Goal: Transaction & Acquisition: Register for event/course

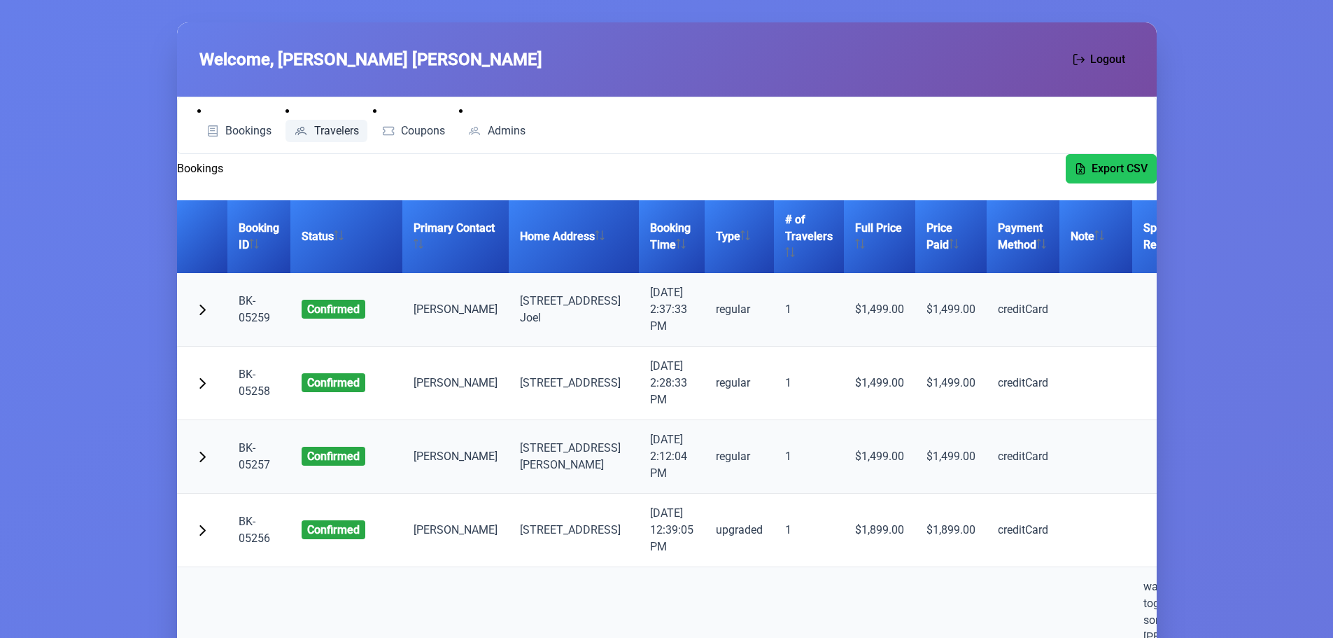
click at [353, 125] on span "Travelers" at bounding box center [336, 130] width 45 height 11
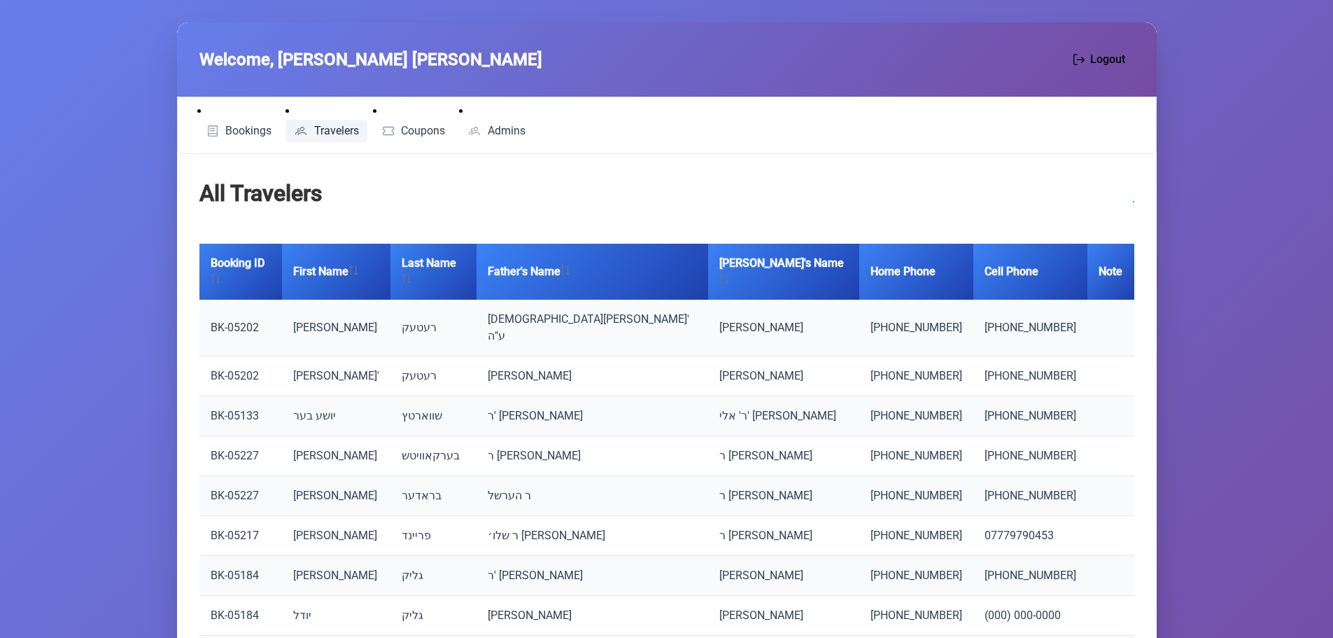
click at [234, 105] on li "Bookings" at bounding box center [238, 122] width 83 height 39
click at [237, 132] on span "Bookings" at bounding box center [248, 130] width 46 height 11
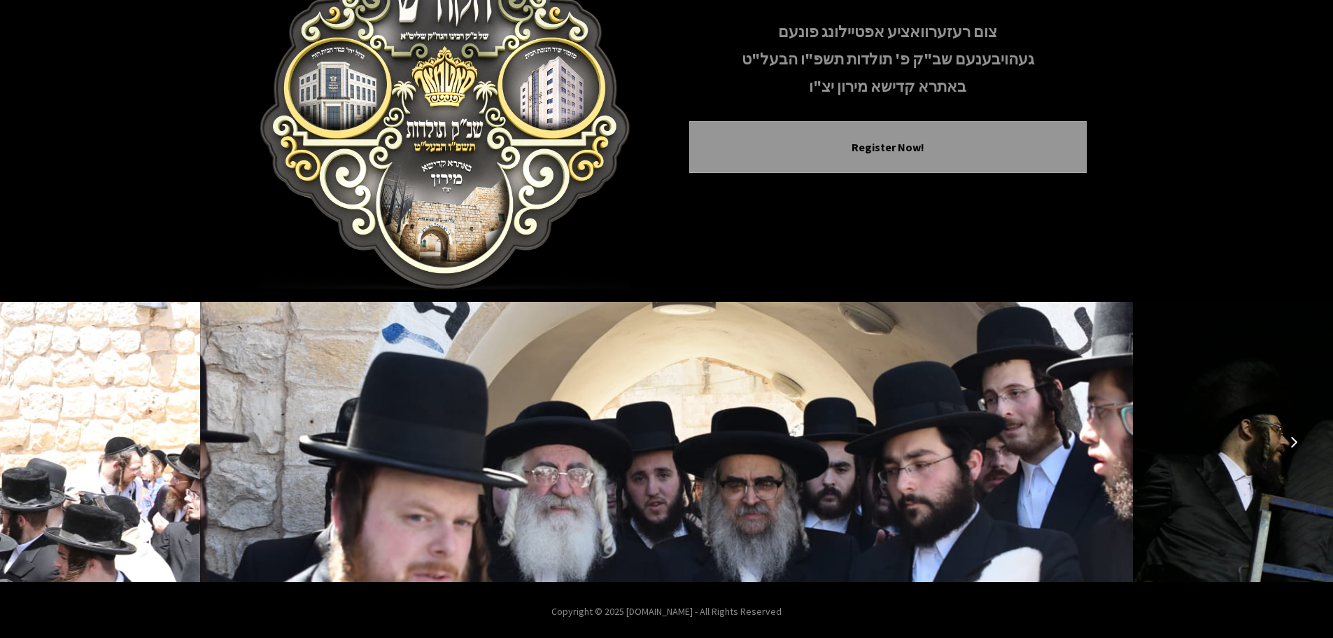
scroll to position [144, 0]
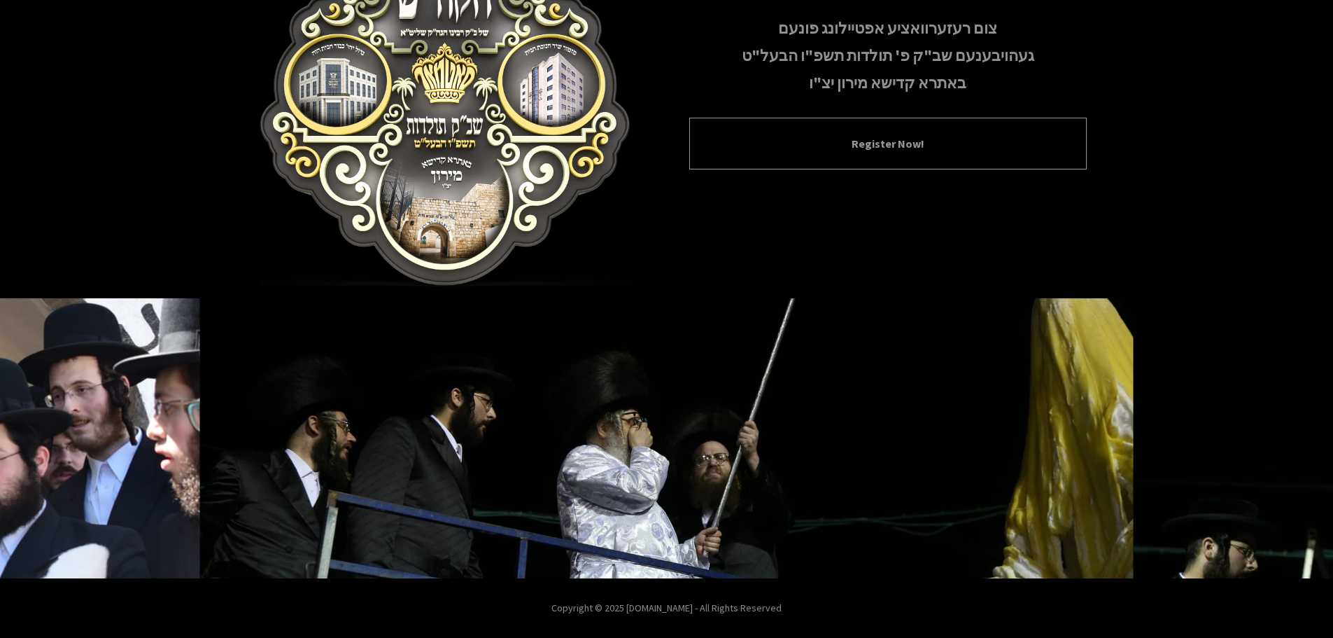
click at [889, 146] on button "Register Now!" at bounding box center [888, 143] width 363 height 17
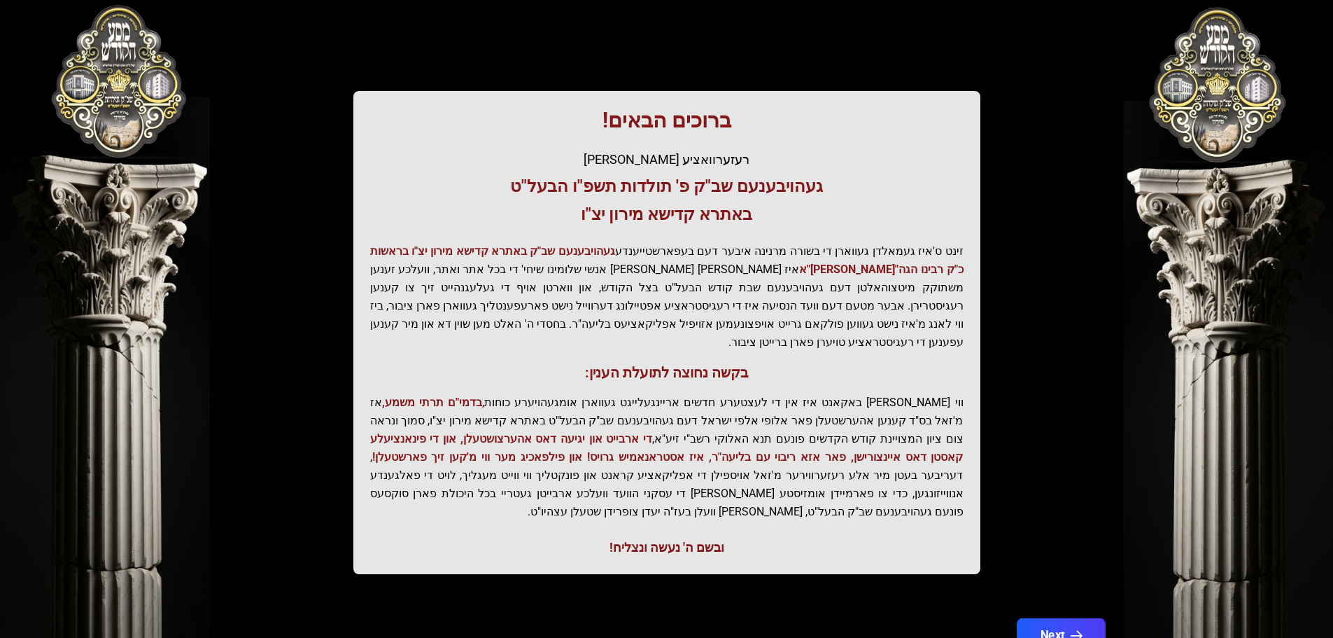
drag, startPoint x: 1106, startPoint y: 601, endPoint x: 1087, endPoint y: 599, distance: 19.0
click at [1106, 619] on div "Next" at bounding box center [667, 644] width 896 height 50
click at [1086, 618] on button "Next" at bounding box center [1060, 635] width 89 height 35
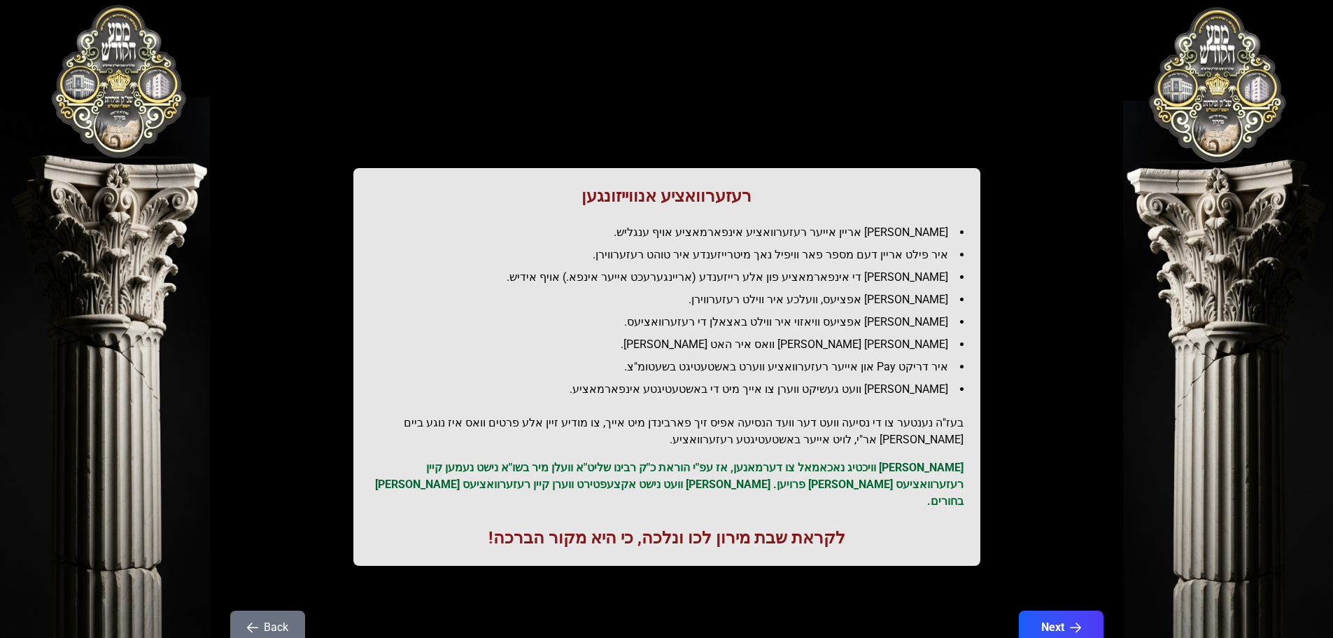
click at [1086, 610] on button "Next" at bounding box center [1061, 627] width 85 height 34
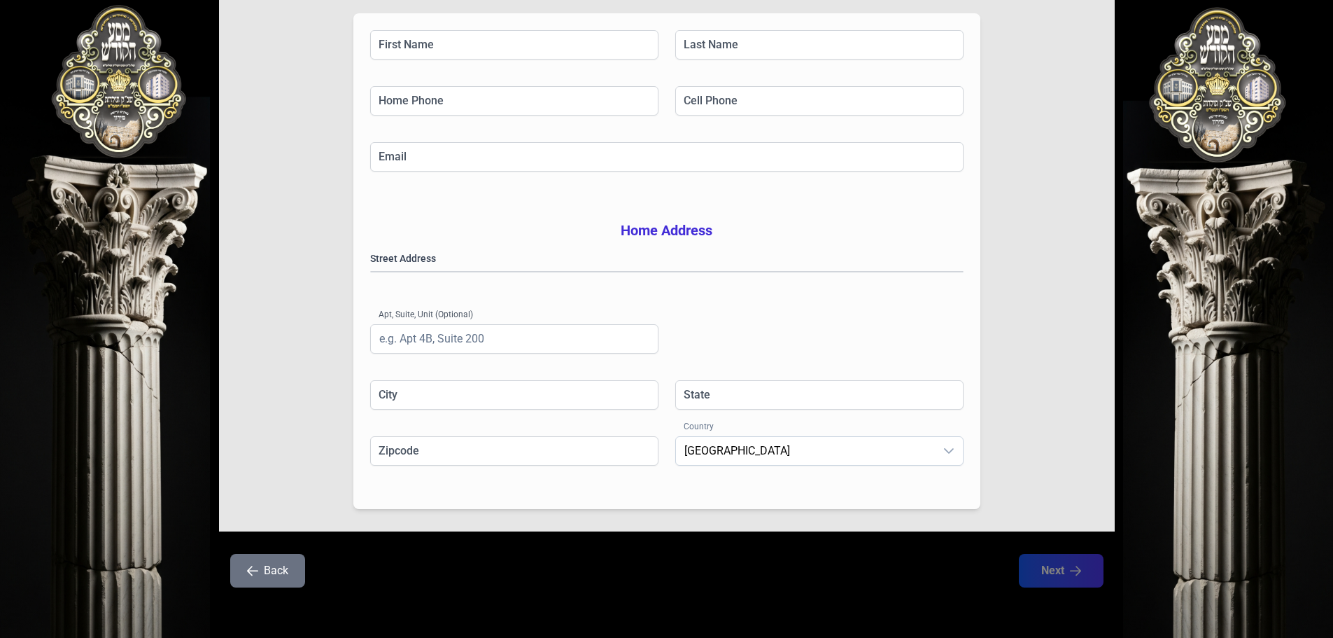
scroll to position [159, 0]
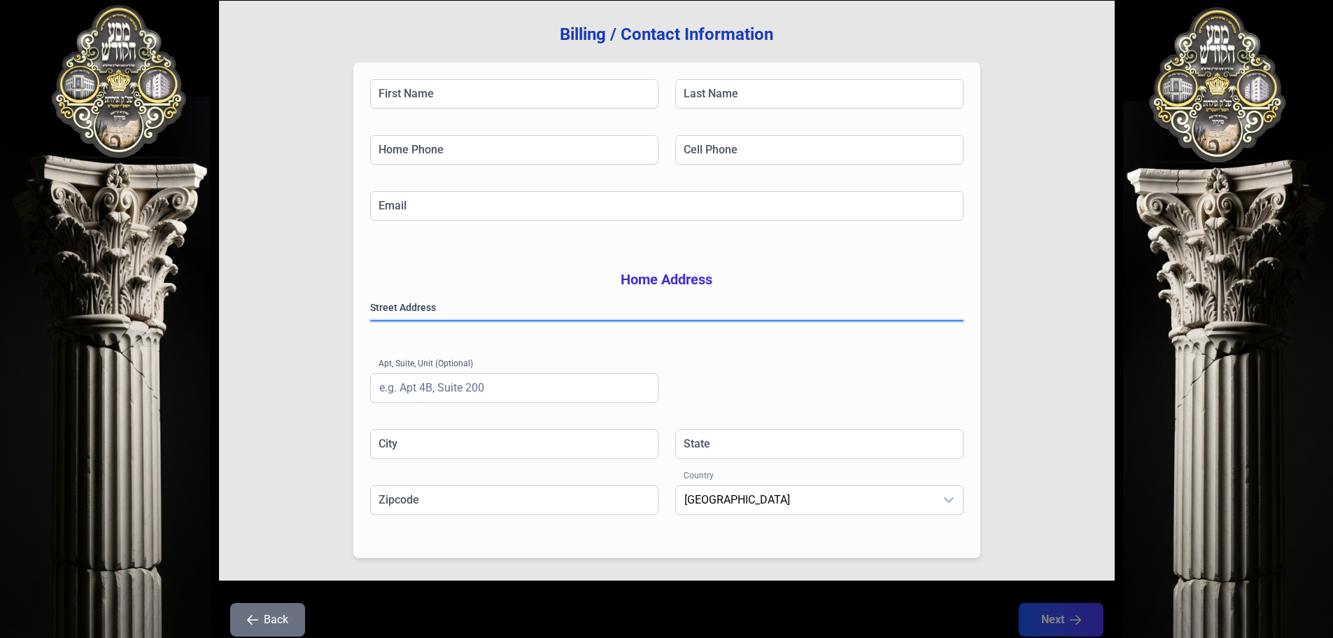
click at [371, 321] on gmp-place-autocomplete at bounding box center [371, 321] width 0 height 0
type input "Monroe"
type input "NY"
type input "109503409"
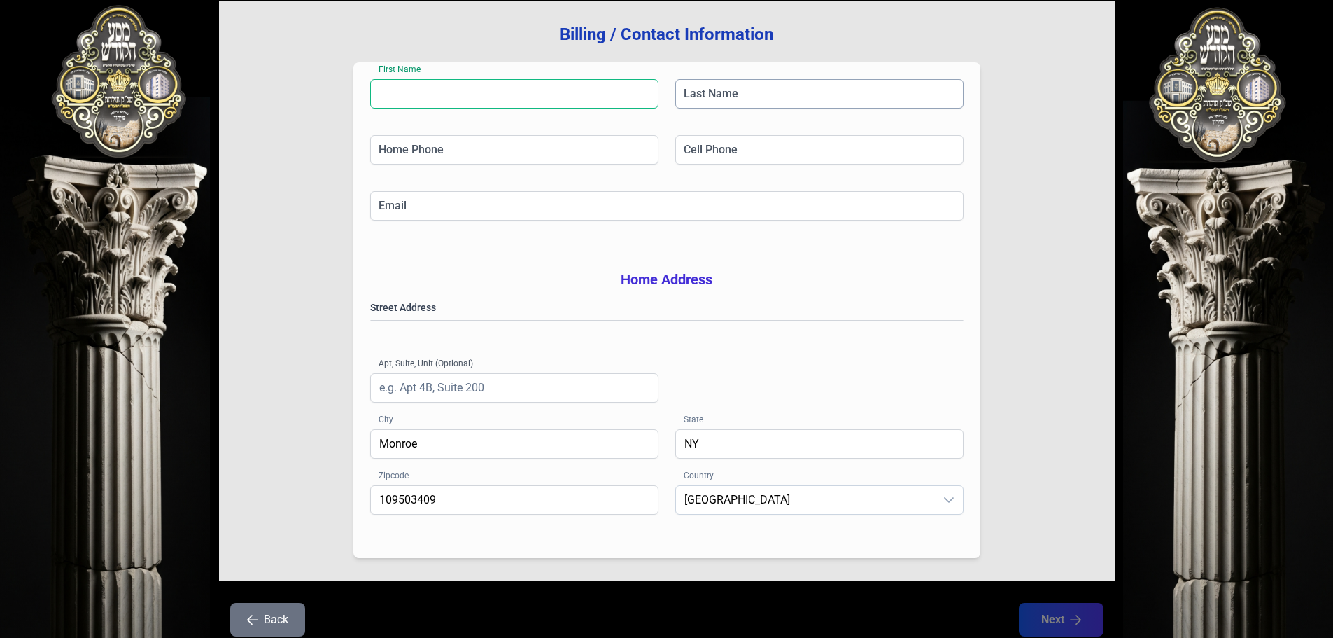
type input "Usher"
type input "Schwartz"
type input "UsherS@pinnacledietary.com"
type input "10950"
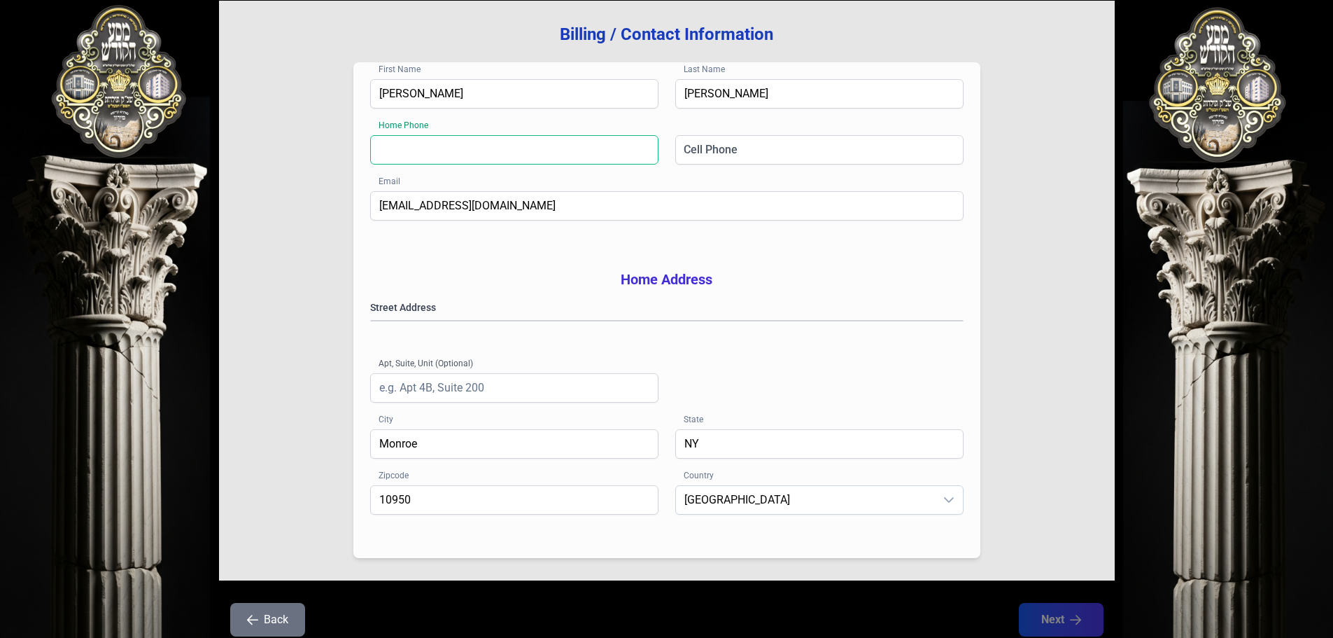
click at [481, 150] on input "Home Phone" at bounding box center [514, 149] width 288 height 29
type input "(546) 456-4564"
click at [815, 148] on input "Cell Phone" at bounding box center [819, 149] width 288 height 29
type input "(456) 456-456456"
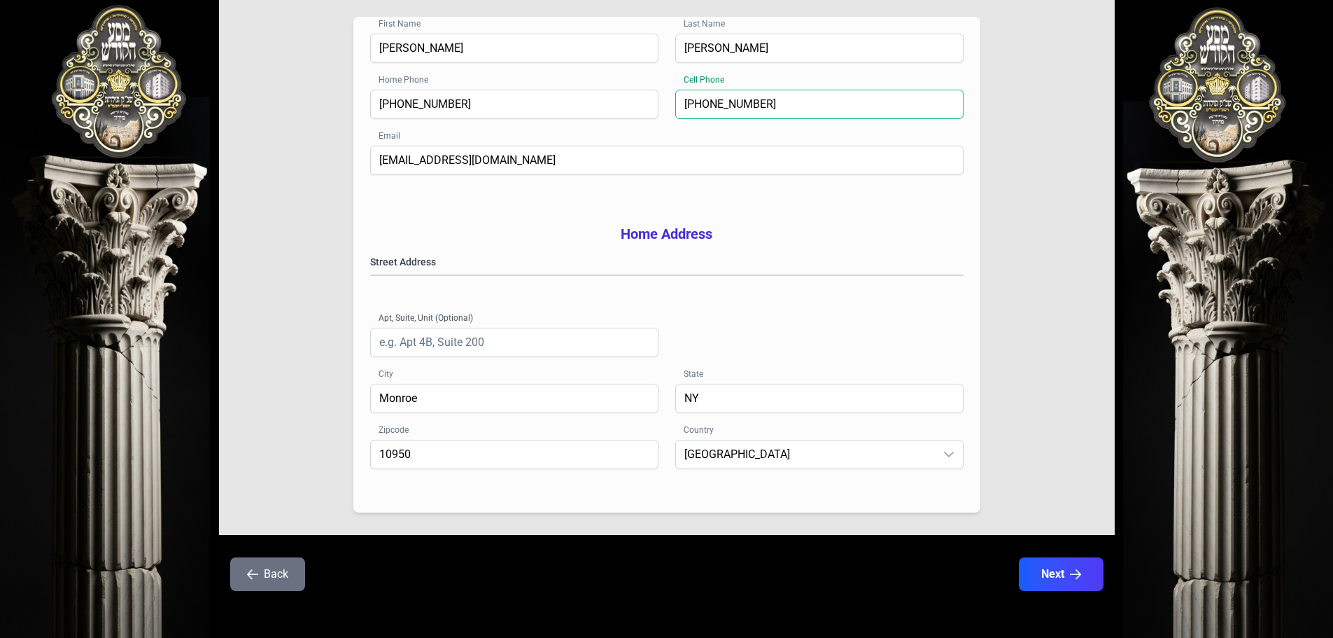
scroll to position [229, 0]
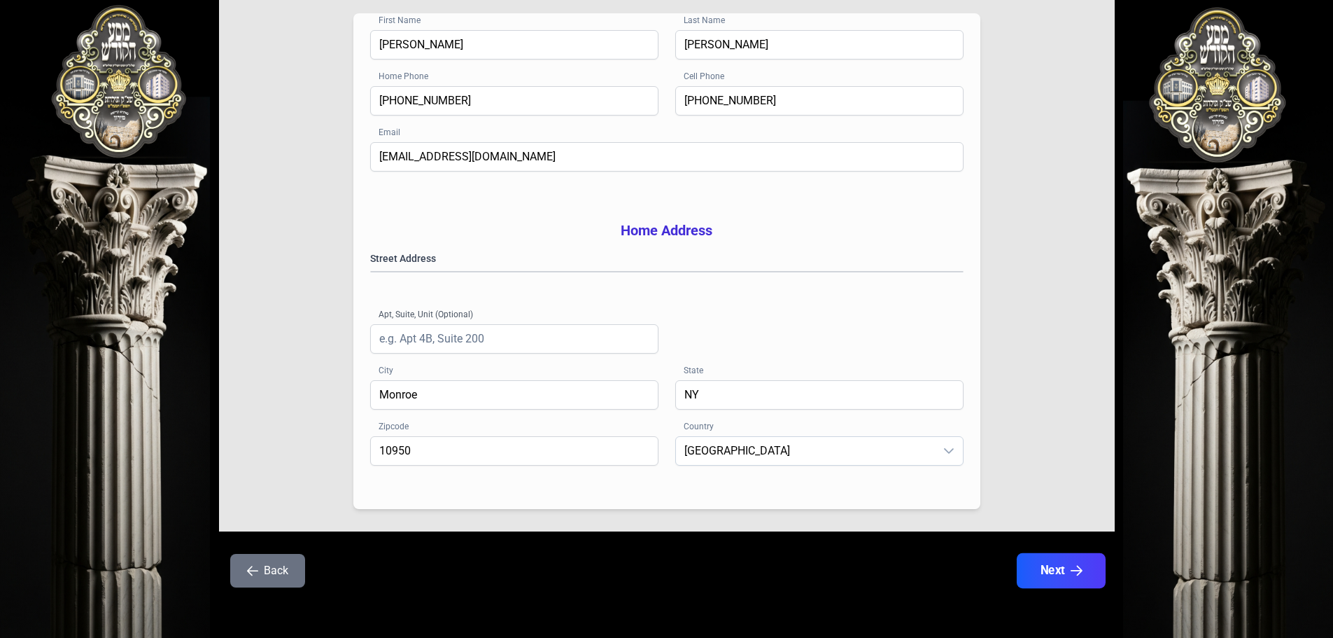
click at [1054, 570] on button "Next" at bounding box center [1060, 570] width 89 height 35
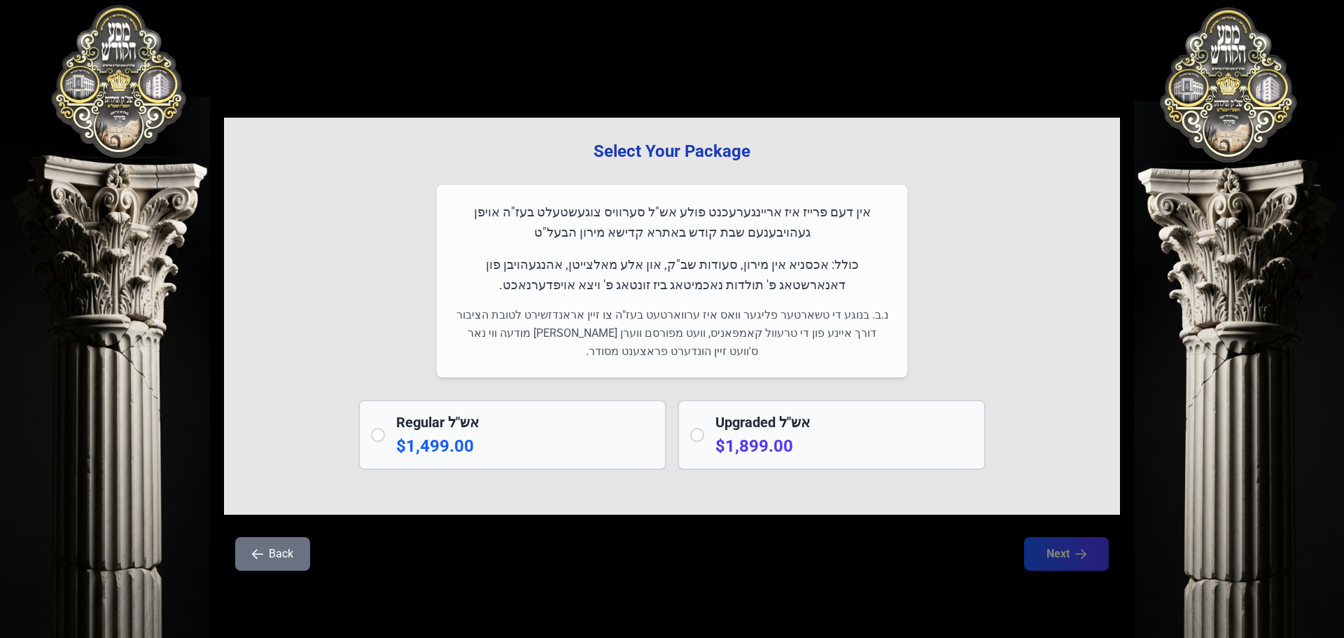
click at [550, 434] on div "Regular אש"ל $1,499.00" at bounding box center [525, 434] width 258 height 45
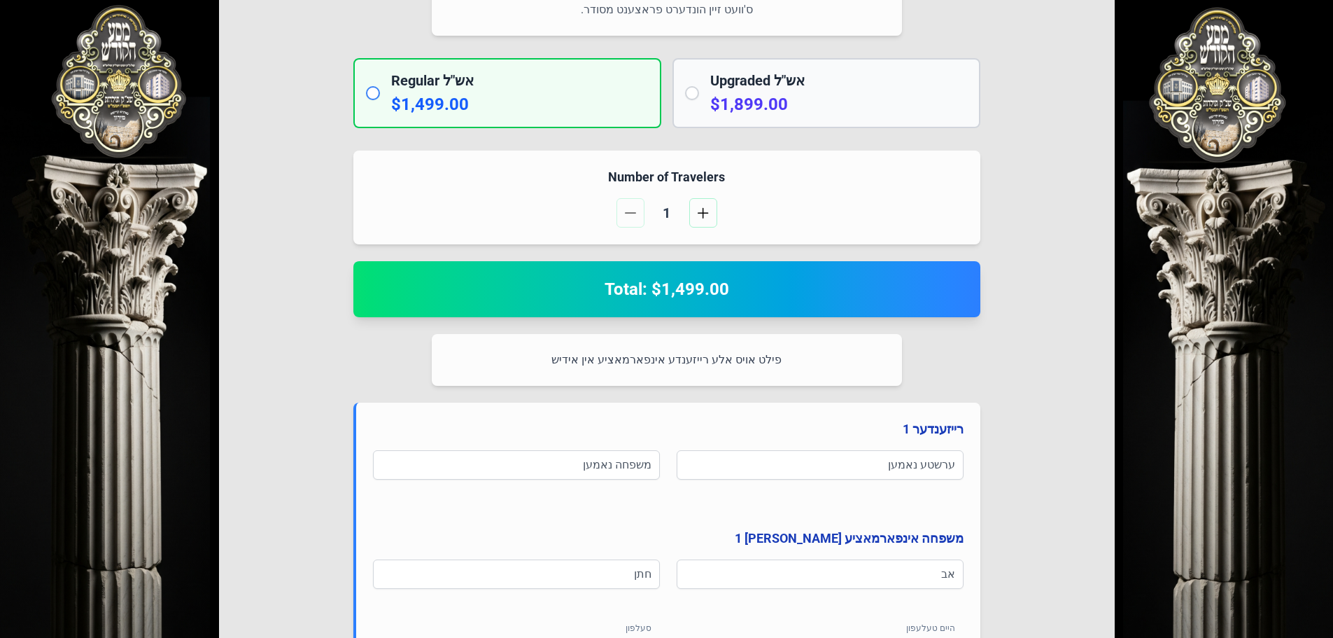
scroll to position [340, 0]
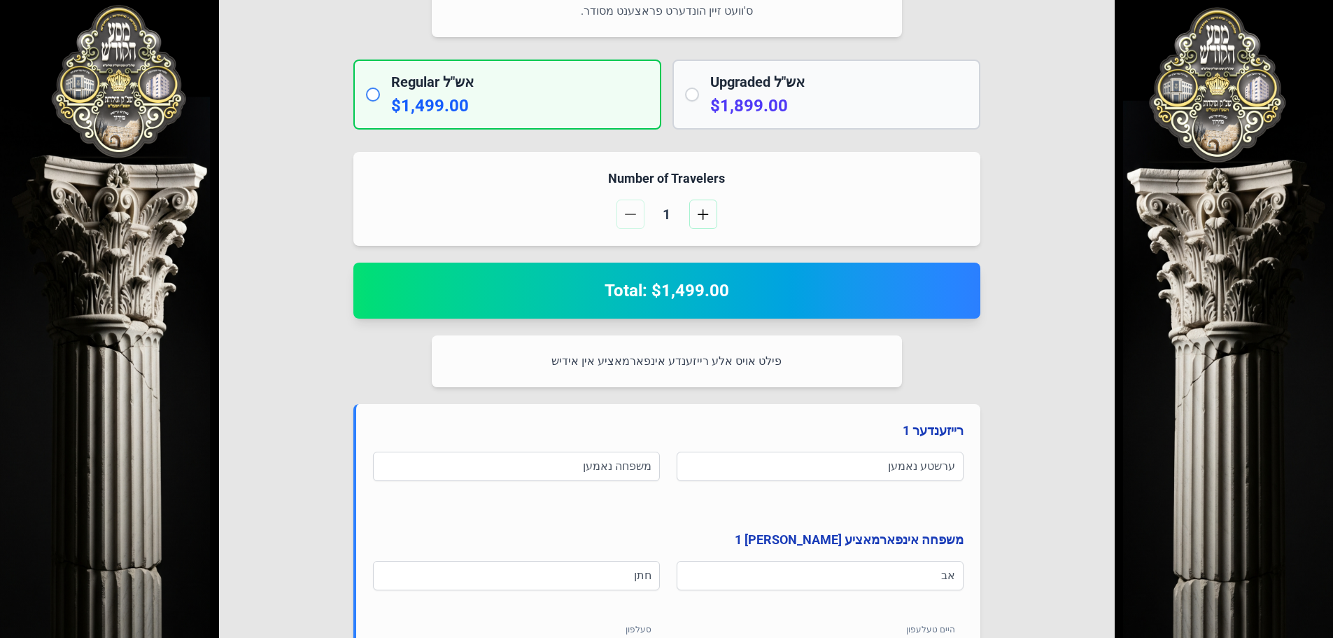
click at [775, 84] on h2 "Upgraded אש"ל" at bounding box center [839, 82] width 258 height 20
radio input "false"
radio input "true"
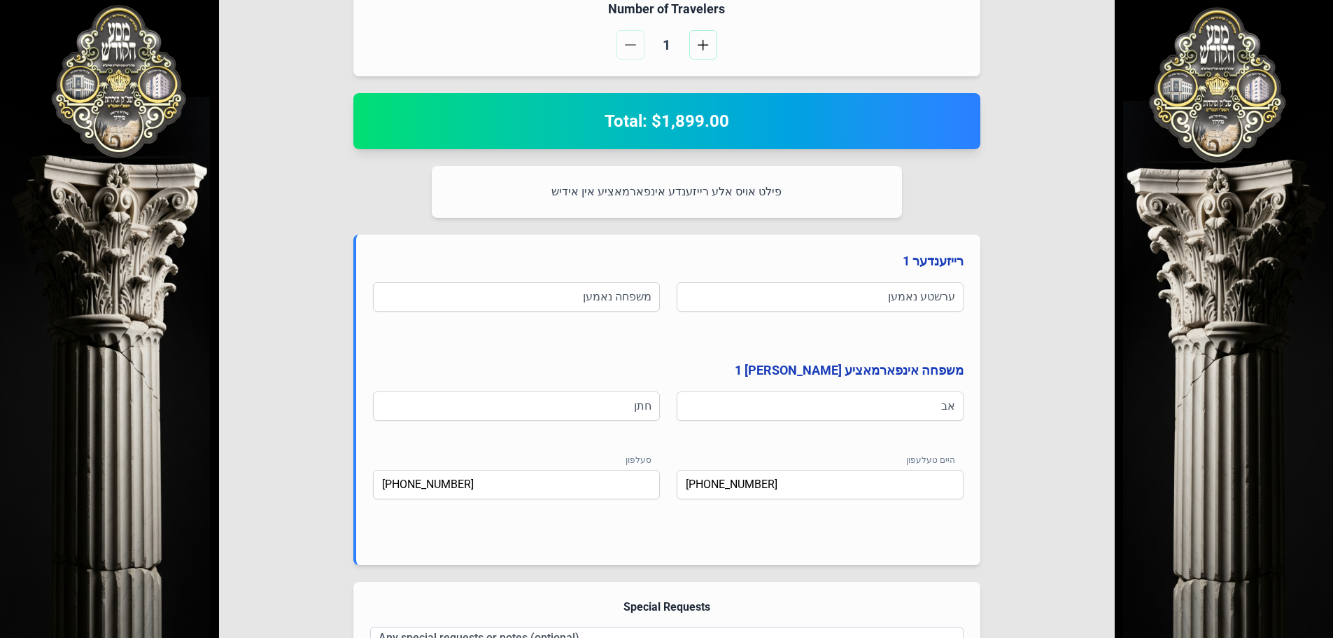
scroll to position [579, 0]
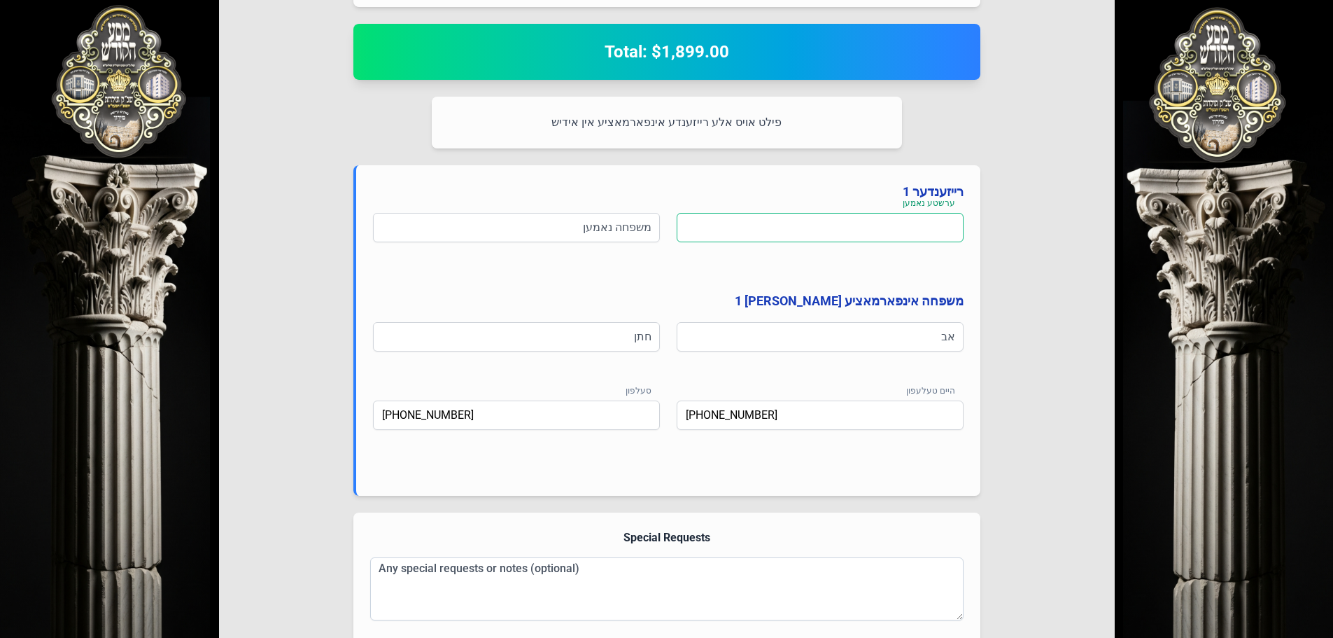
click at [844, 236] on input at bounding box center [820, 227] width 287 height 29
type input "גכעגכעדגכע"
click at [619, 230] on input at bounding box center [516, 227] width 287 height 29
type input "כגעדכגעדגכעדד"
click at [928, 332] on input at bounding box center [820, 336] width 287 height 29
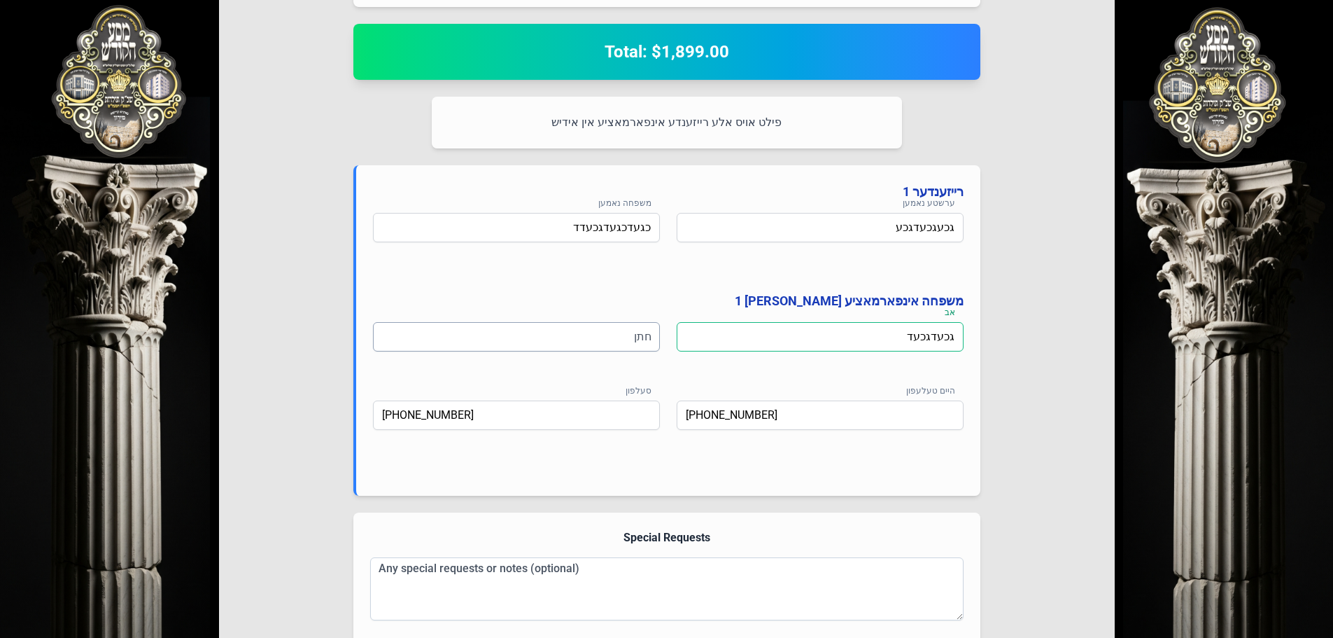
type input "גכעדגכעד"
click at [607, 332] on input at bounding box center [516, 336] width 287 height 29
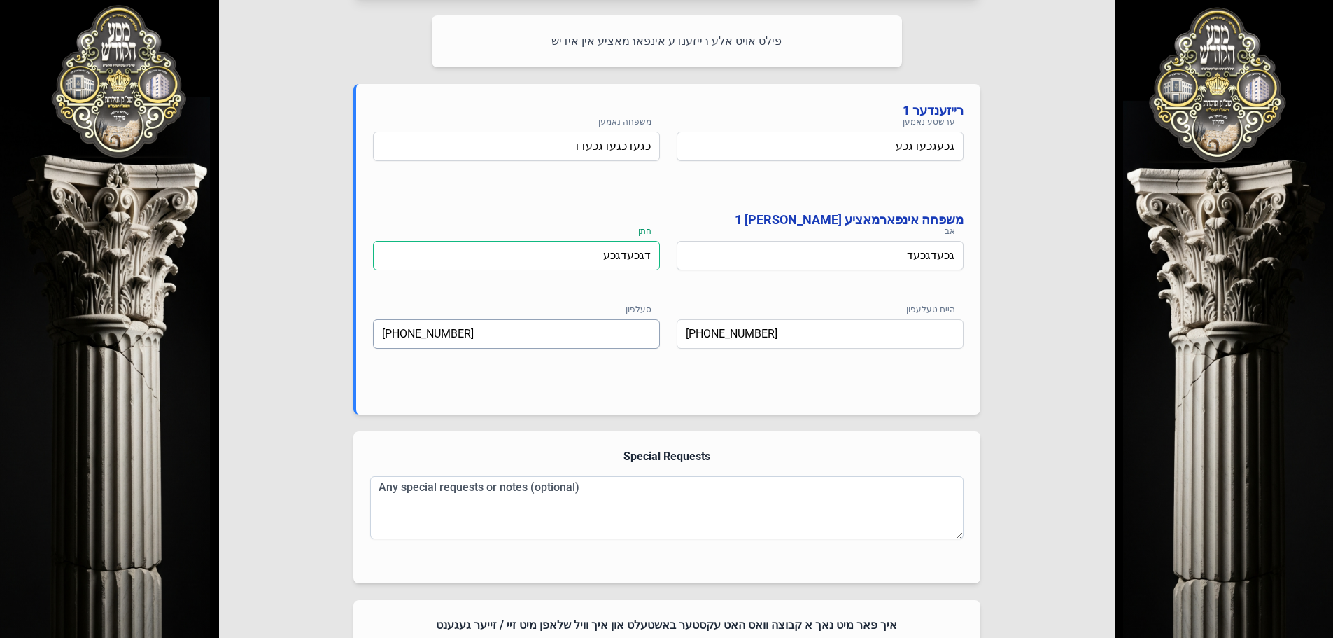
scroll to position [859, 0]
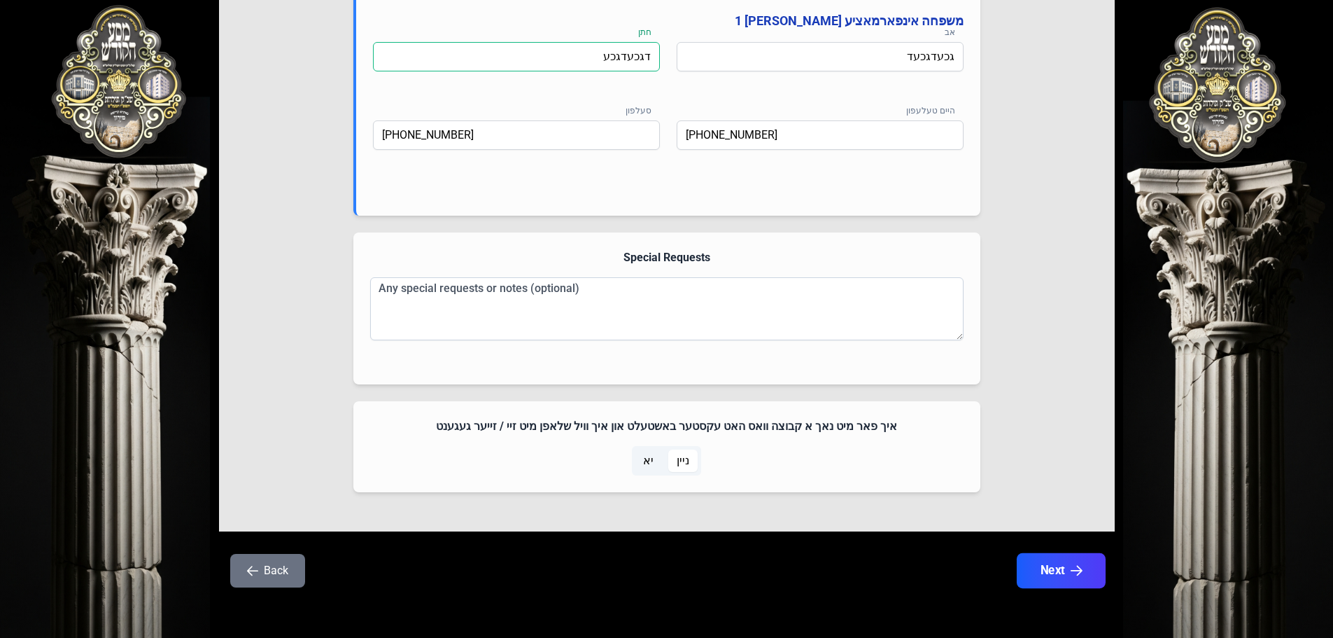
type input "דגכעדגכע"
click at [1053, 570] on button "Next" at bounding box center [1060, 570] width 89 height 35
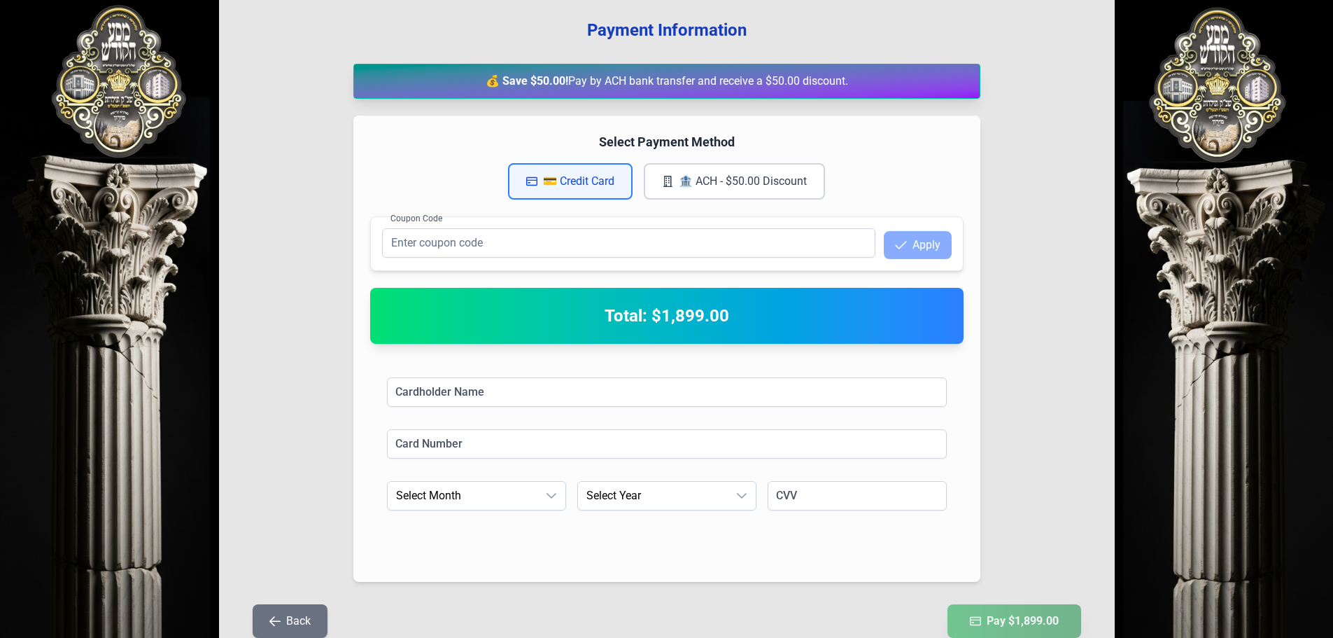
scroll to position [236, 0]
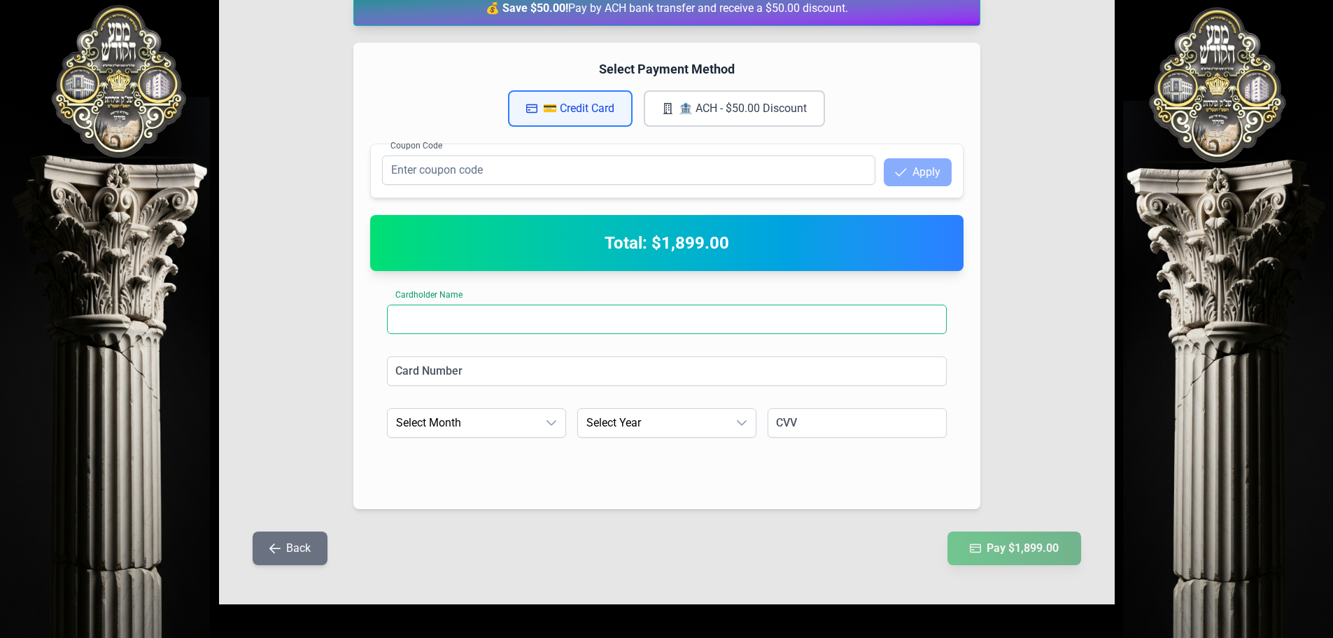
click at [498, 314] on input at bounding box center [667, 318] width 560 height 29
click at [756, 111] on button "🏦 ACH - $50.00 Discount" at bounding box center [734, 108] width 181 height 36
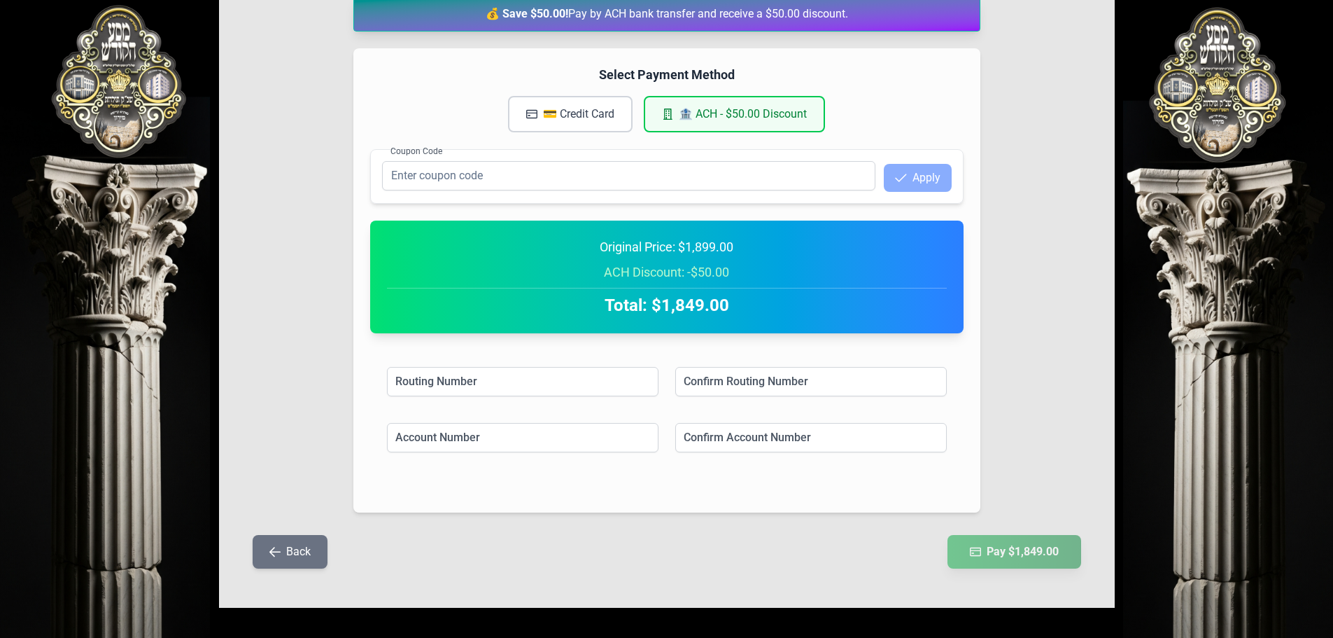
scroll to position [234, 0]
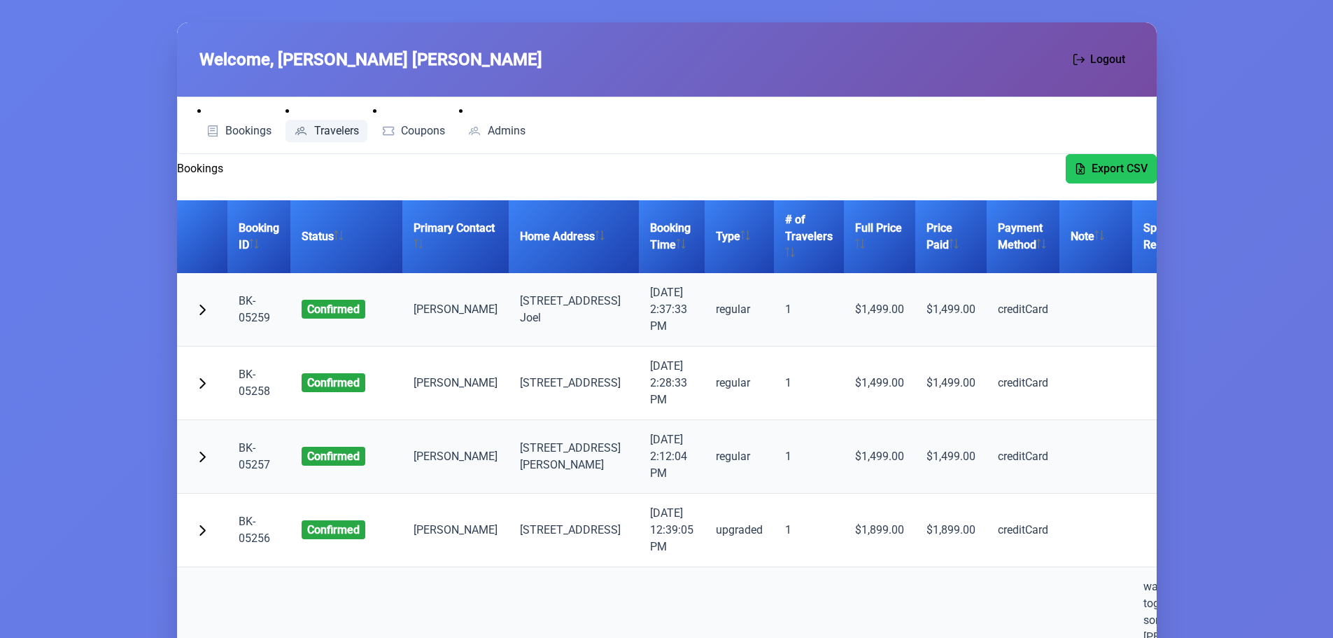
click at [328, 127] on span "Travelers" at bounding box center [336, 130] width 45 height 11
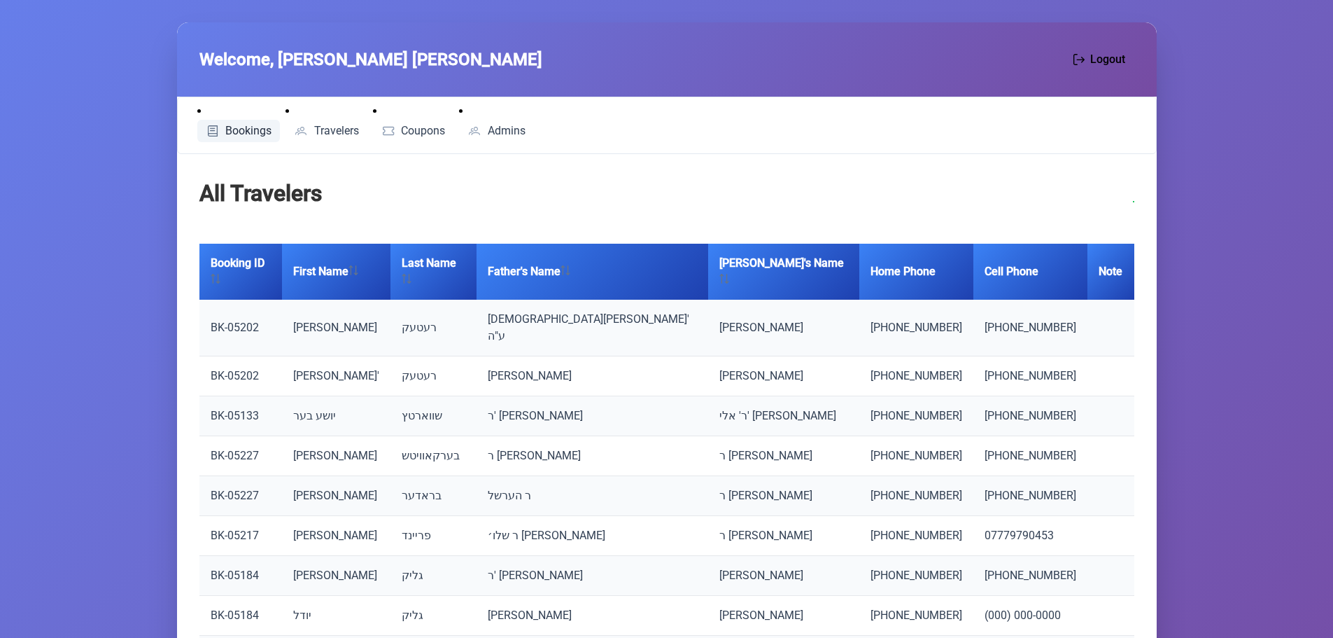
click at [237, 136] on span "Bookings" at bounding box center [248, 130] width 46 height 11
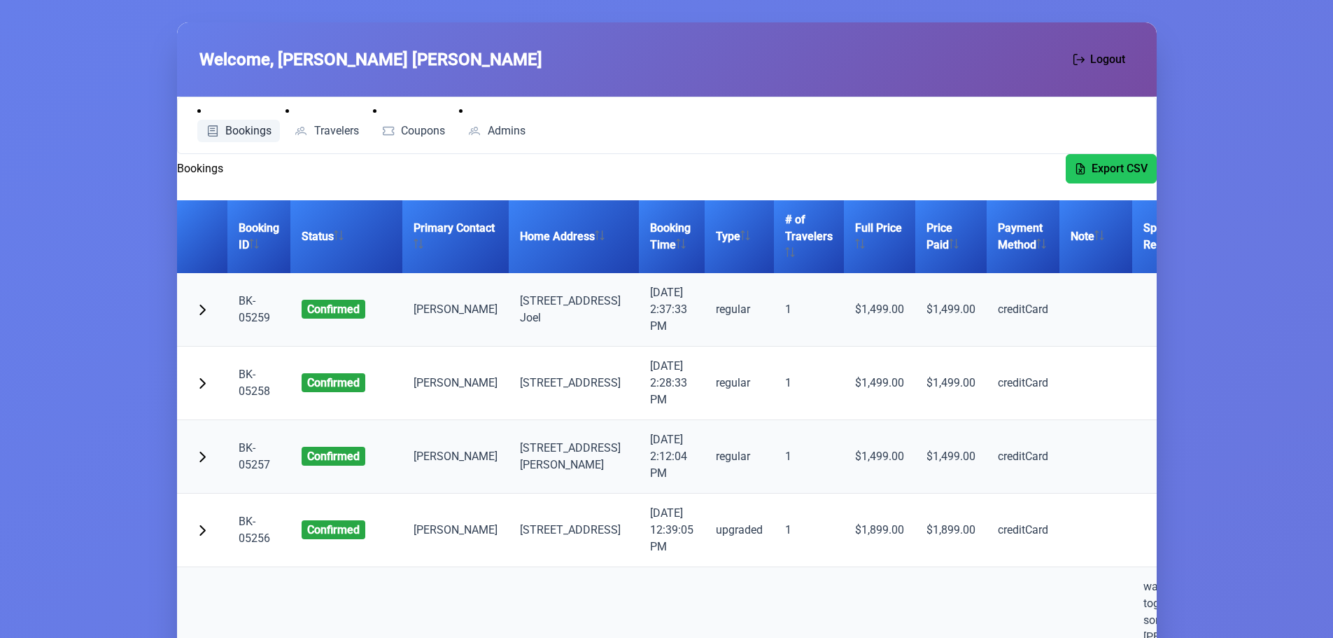
click at [256, 314] on link "BK-05259" at bounding box center [254, 309] width 31 height 30
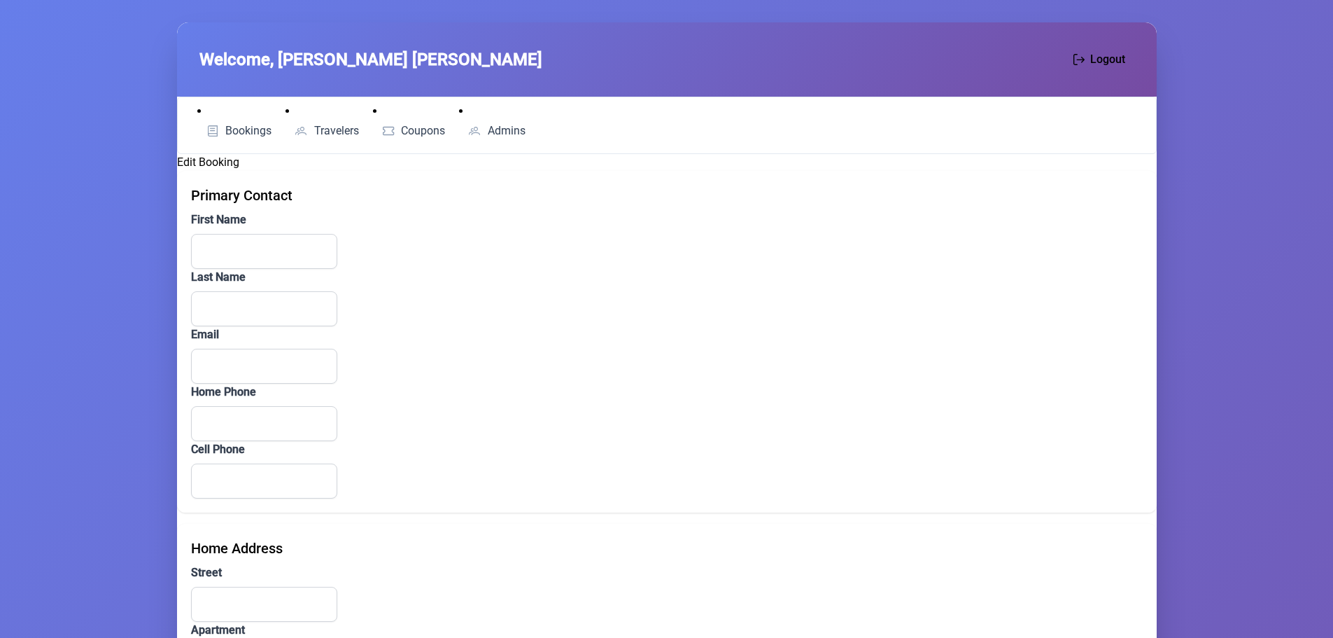
type input "benjamin"
type input "franczoz"
type input "yumy431@gmail.com"
type input "(347) 300-6530"
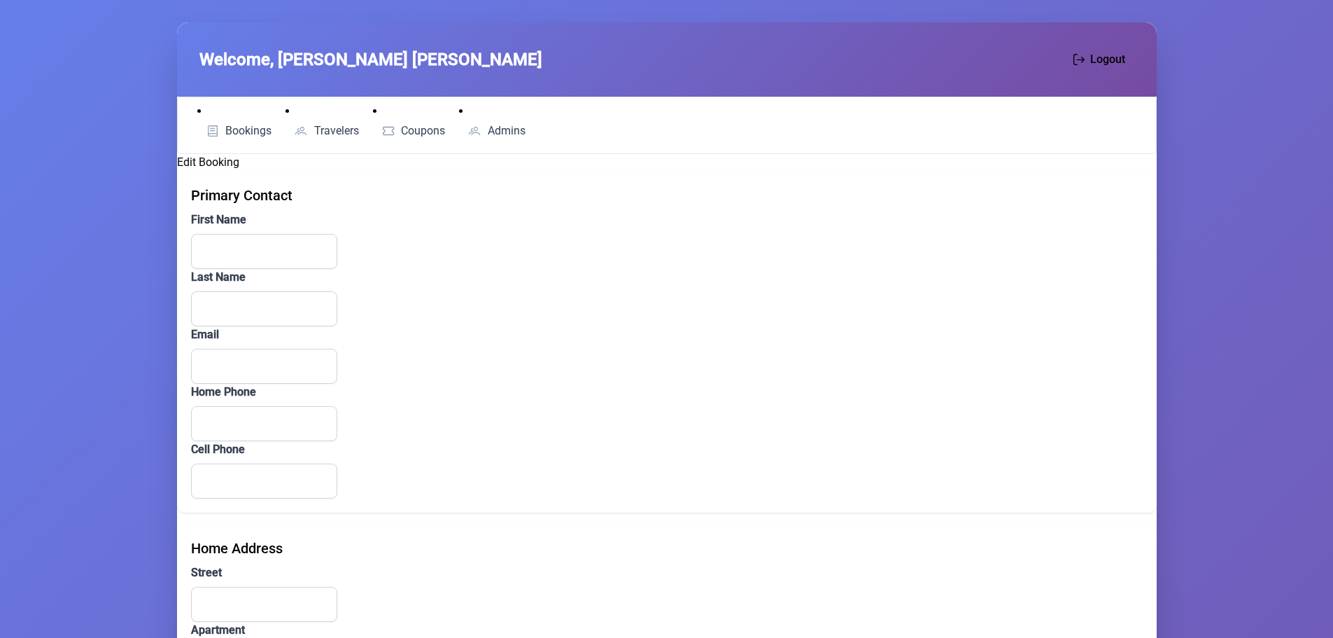
type input "5 Minkach Way"
type input "#304"
type input "Kiryas Joel"
type input "NY"
type input "10950"
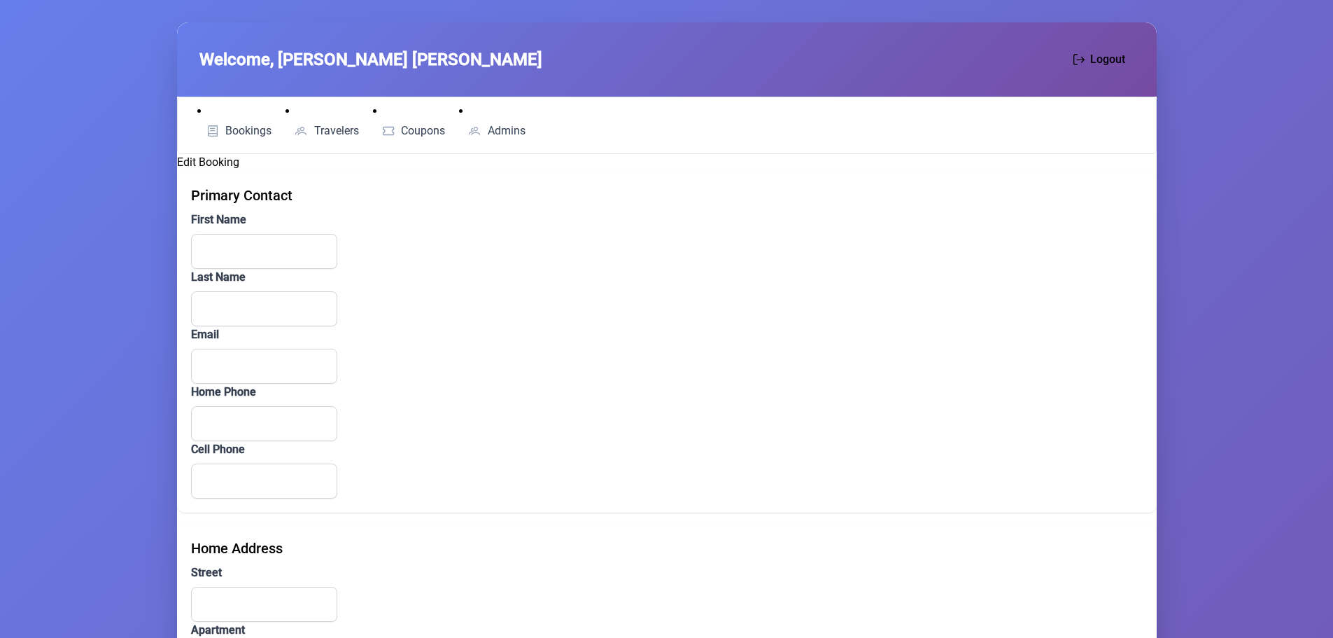
type input "פראנצאז"
type input "BK-05257"
type input "creditCard"
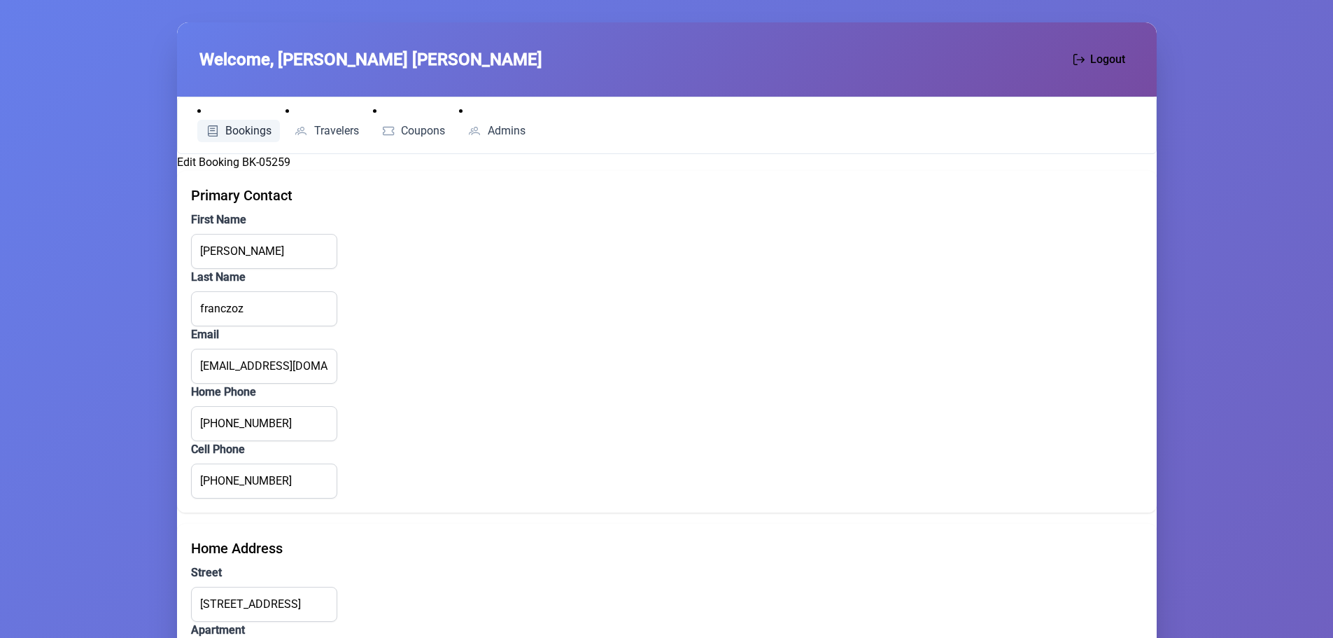
click at [239, 132] on span "Bookings" at bounding box center [248, 130] width 46 height 11
